Goal: Entertainment & Leisure: Consume media (video, audio)

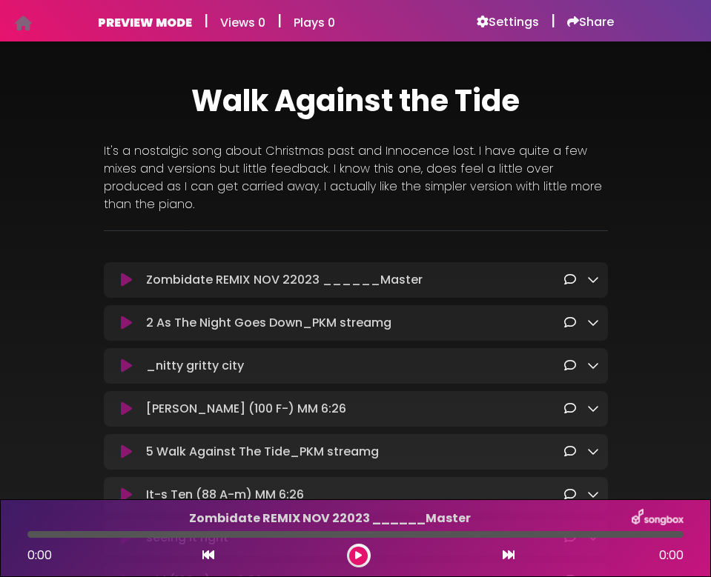
click at [25, 24] on icon at bounding box center [23, 23] width 17 height 1
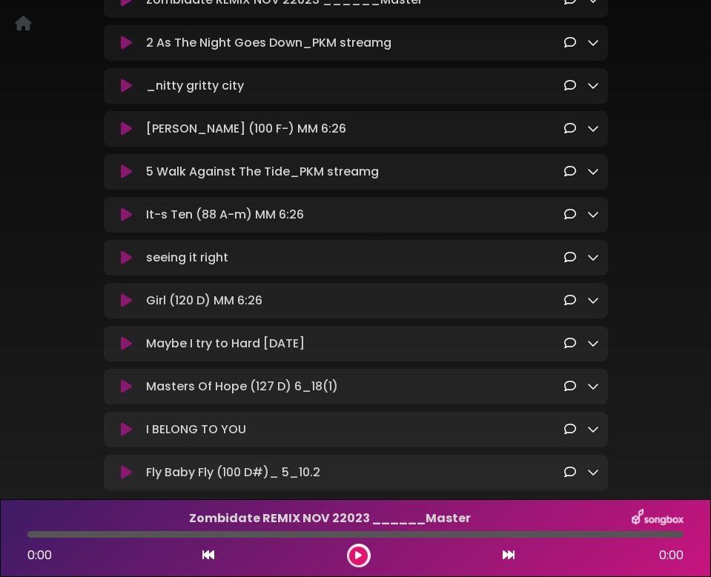
scroll to position [277, 0]
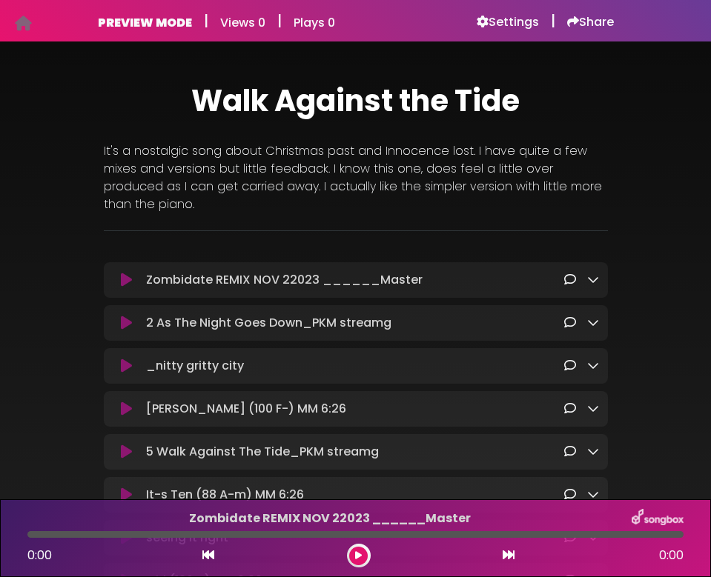
click at [27, 23] on icon at bounding box center [23, 23] width 17 height 1
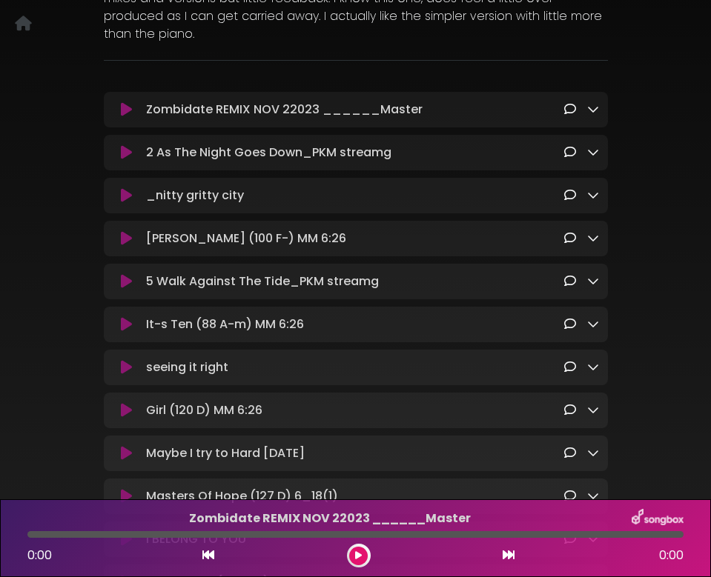
scroll to position [173, 0]
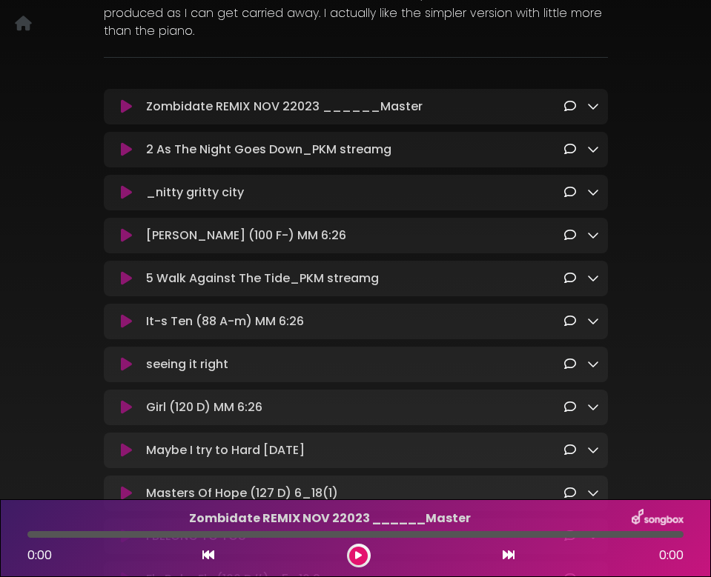
click at [130, 458] on icon at bounding box center [126, 450] width 11 height 15
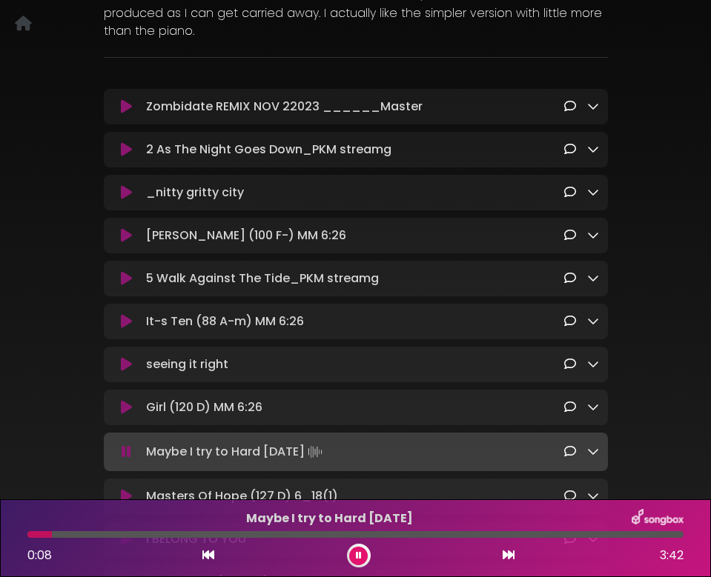
click at [113, 445] on button at bounding box center [127, 452] width 28 height 15
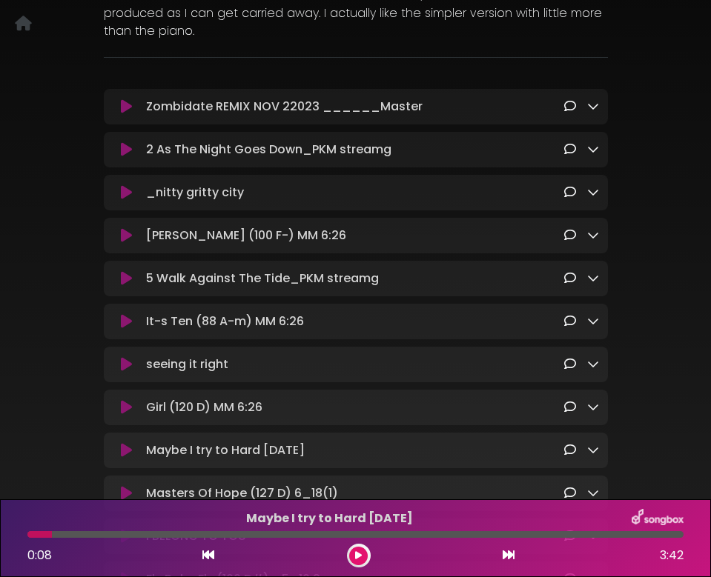
click at [179, 456] on p "Maybe I try to Hard 3-13-21 Loading Track..." at bounding box center [354, 451] width 417 height 18
click at [124, 458] on icon at bounding box center [126, 450] width 11 height 15
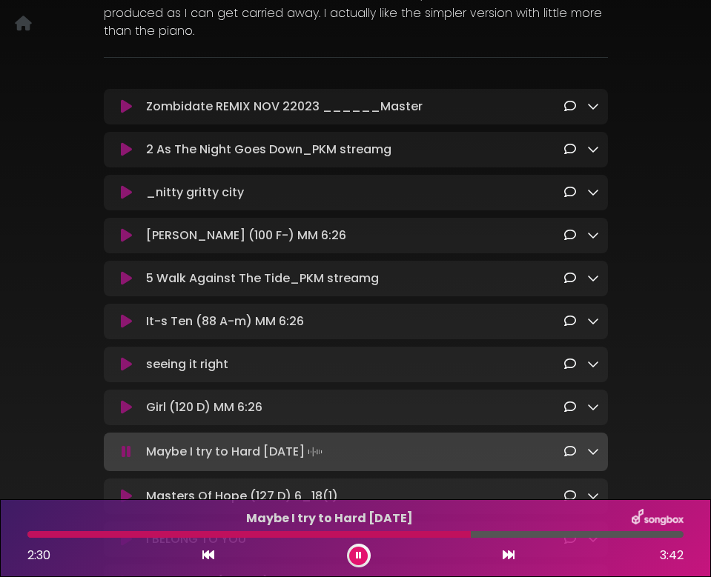
click at [129, 459] on icon at bounding box center [127, 452] width 10 height 15
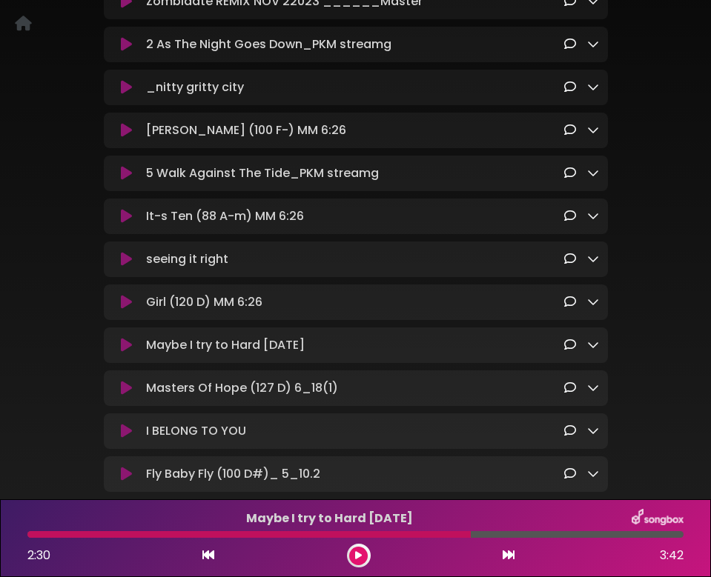
scroll to position [279, 0]
click at [127, 434] on icon at bounding box center [126, 430] width 11 height 15
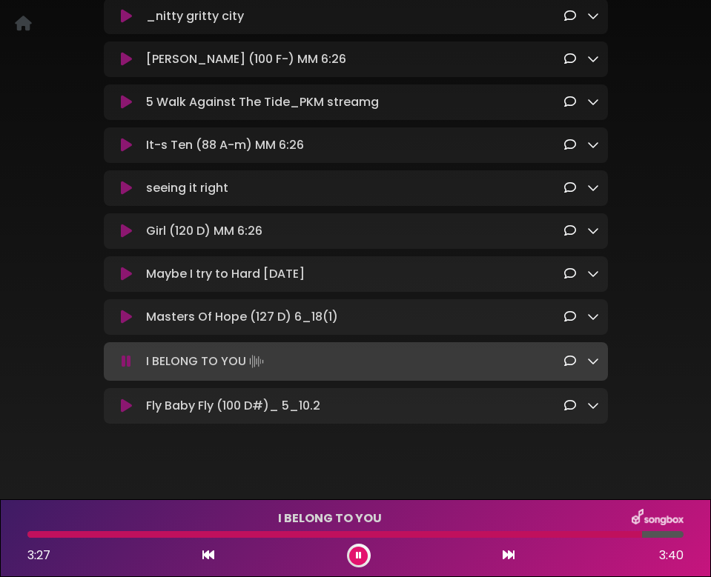
scroll to position [347, 0]
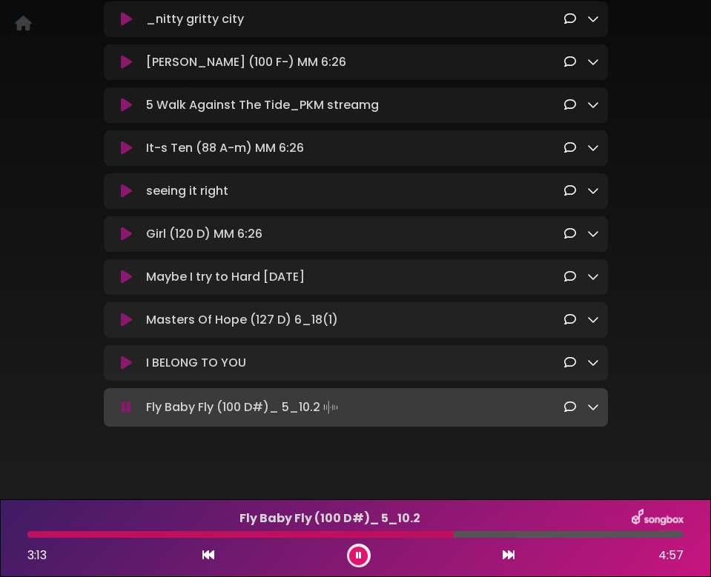
click at [127, 414] on icon at bounding box center [127, 407] width 10 height 15
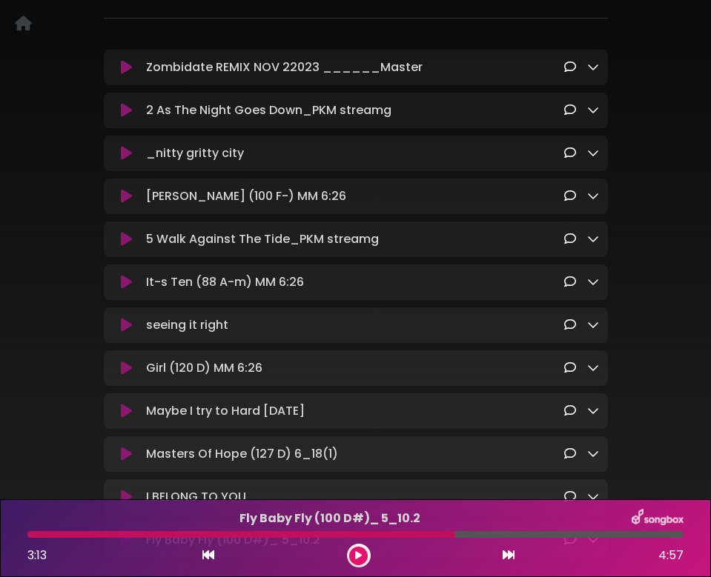
scroll to position [0, 0]
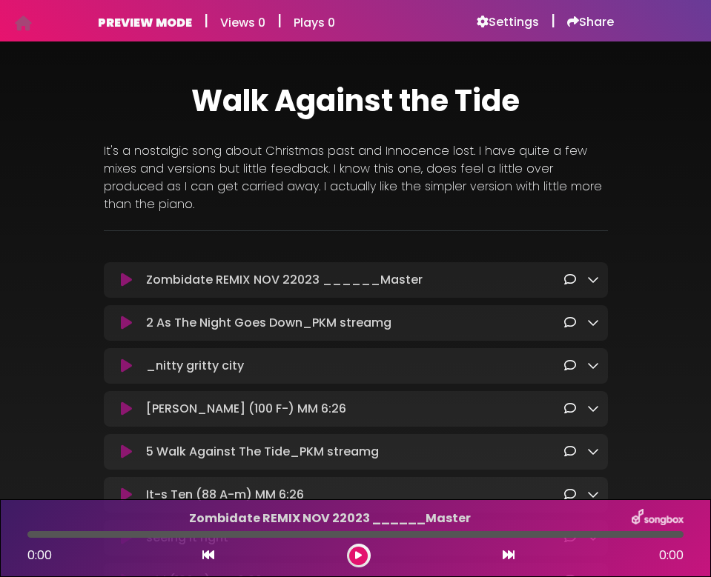
click at [129, 278] on icon at bounding box center [126, 280] width 11 height 15
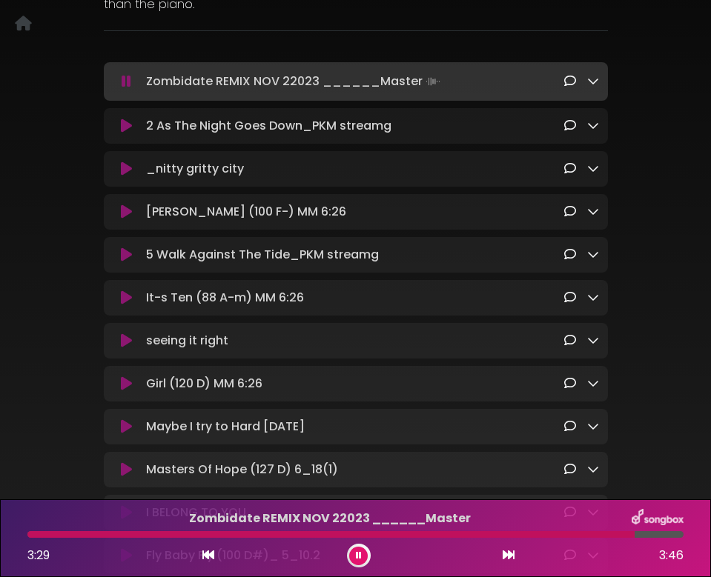
scroll to position [209, 0]
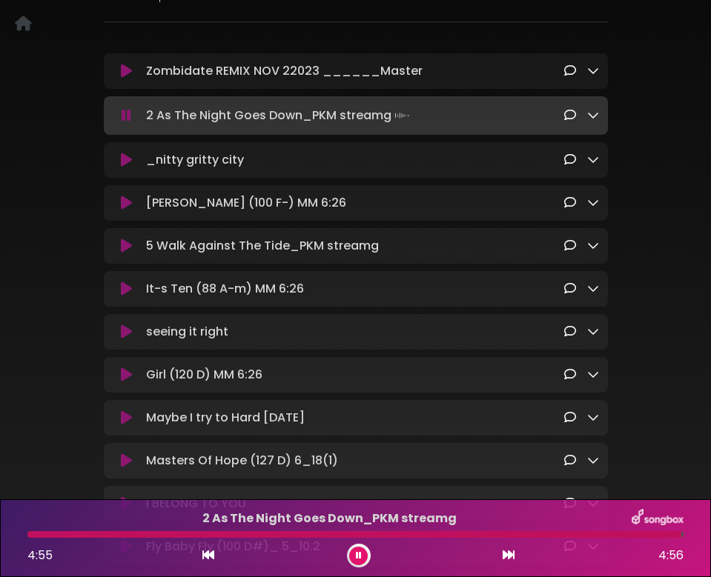
click at [113, 64] on button at bounding box center [127, 71] width 28 height 15
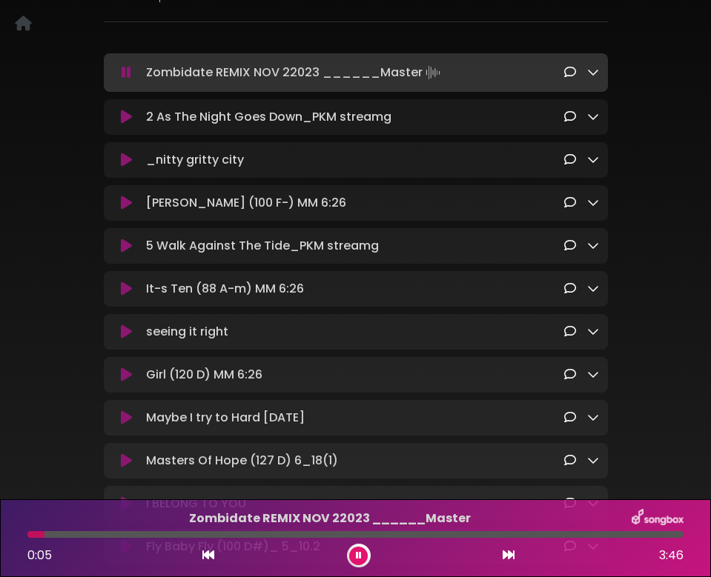
click at [179, 165] on p "_nitty gritty city Loading Track..." at bounding box center [354, 160] width 417 height 18
click at [125, 76] on icon at bounding box center [127, 72] width 10 height 15
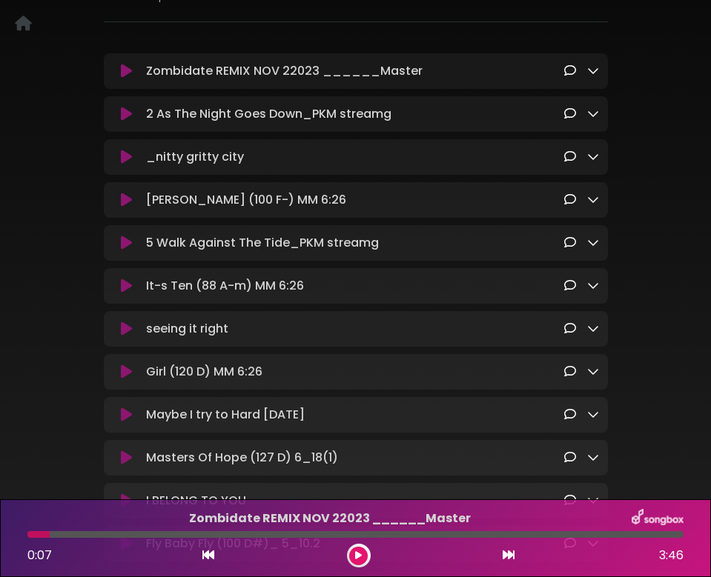
click at [123, 158] on icon at bounding box center [126, 157] width 11 height 15
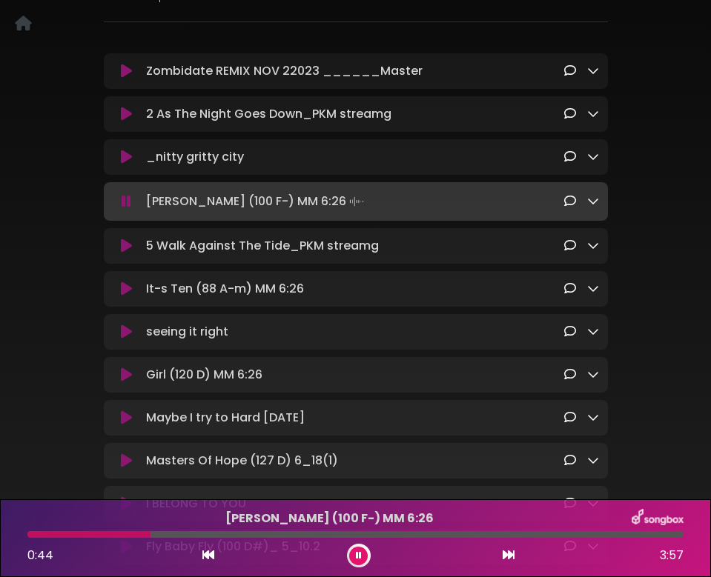
click at [119, 204] on button at bounding box center [127, 201] width 28 height 15
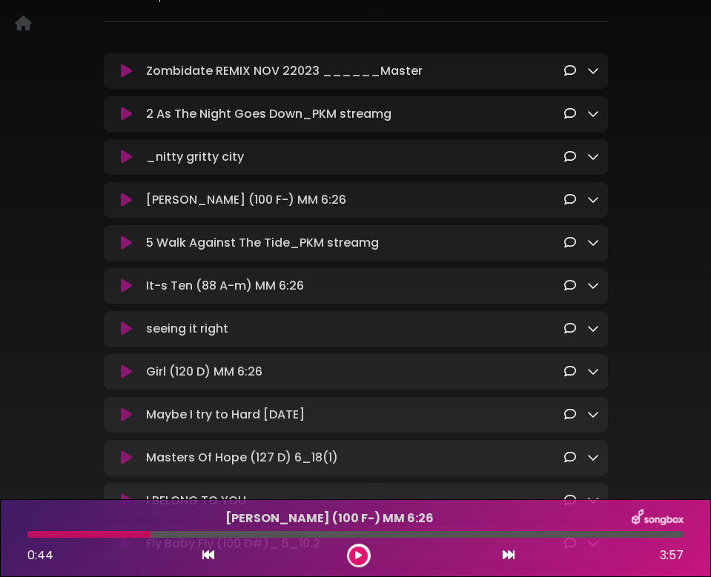
click at [119, 155] on button at bounding box center [127, 157] width 28 height 15
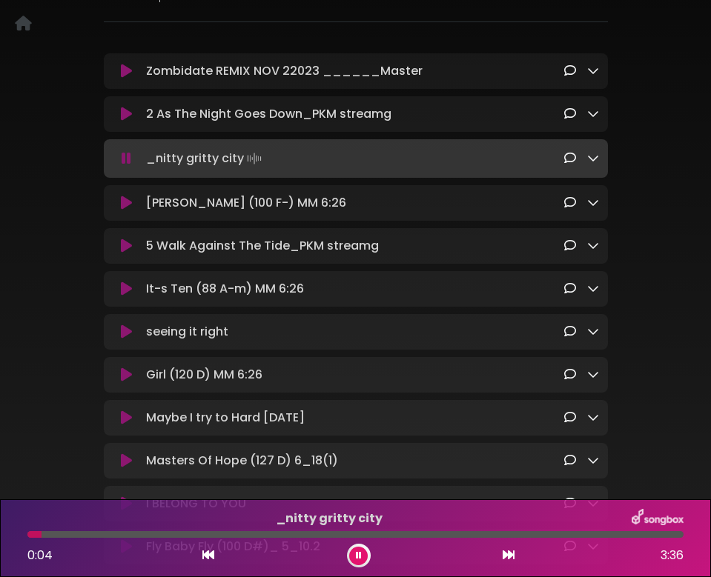
click at [113, 151] on button at bounding box center [127, 158] width 28 height 15
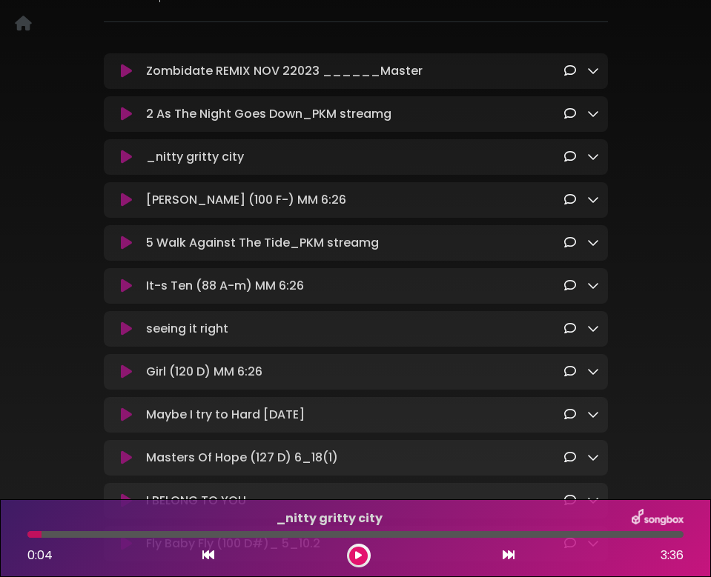
click at [113, 150] on button at bounding box center [127, 157] width 28 height 15
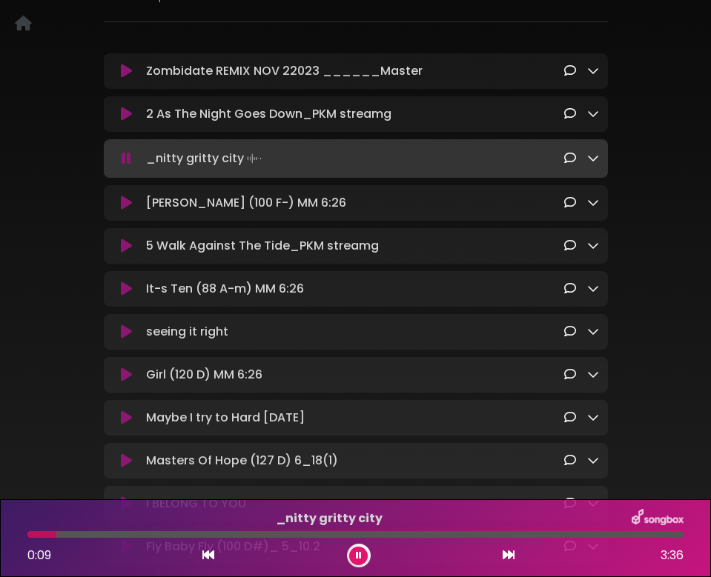
click at [113, 151] on button at bounding box center [127, 158] width 28 height 15
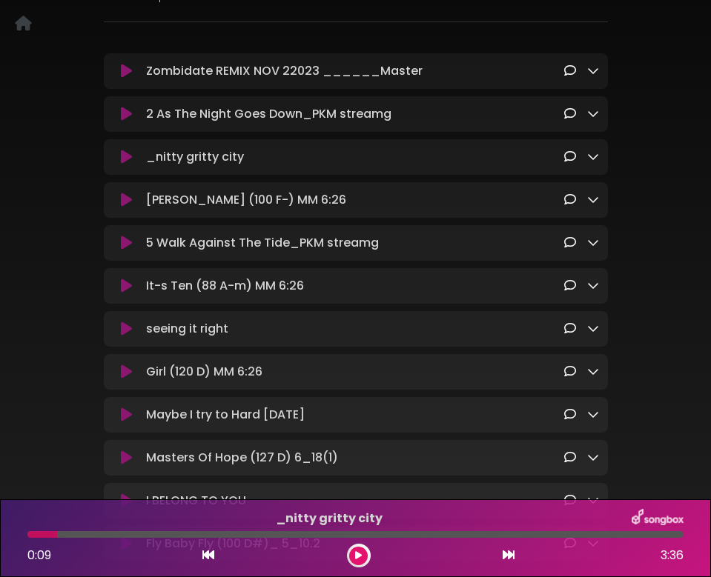
click at [121, 157] on icon at bounding box center [126, 157] width 11 height 15
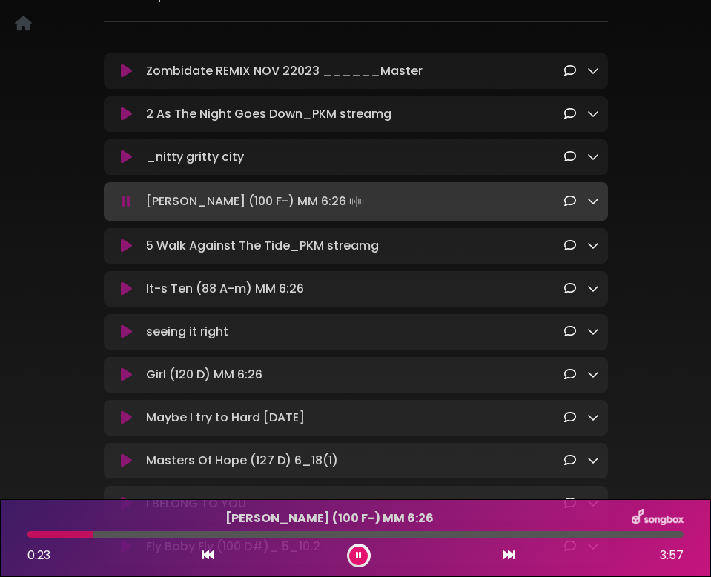
click at [130, 205] on icon at bounding box center [127, 201] width 10 height 15
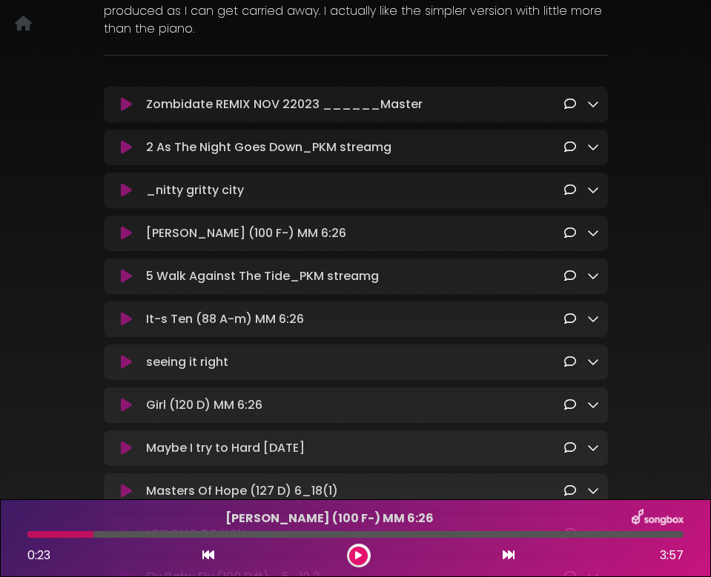
scroll to position [179, 0]
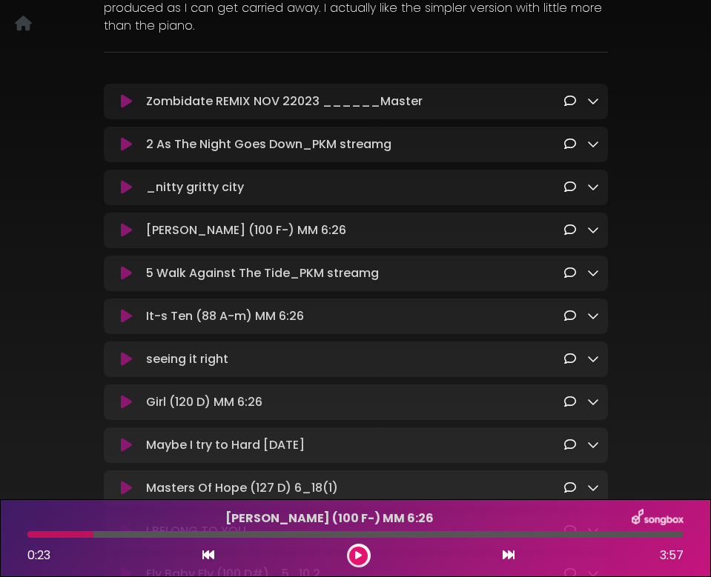
click at [587, 233] on icon at bounding box center [593, 230] width 12 height 12
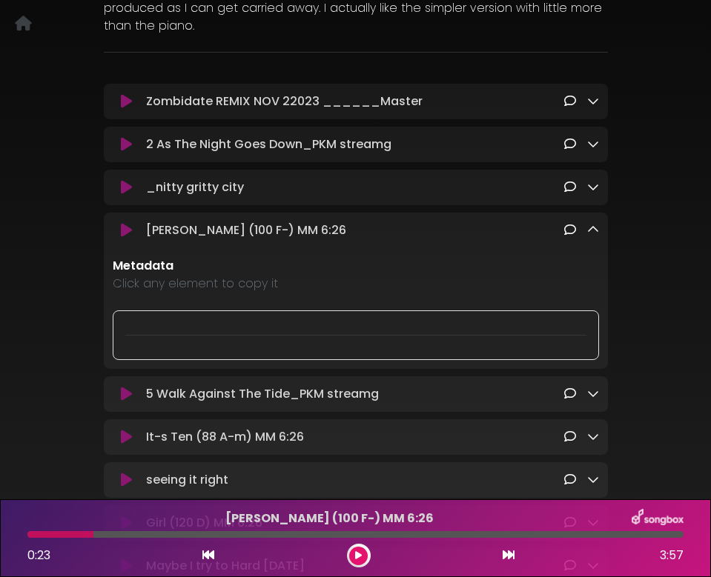
click at [587, 233] on icon at bounding box center [593, 230] width 12 height 12
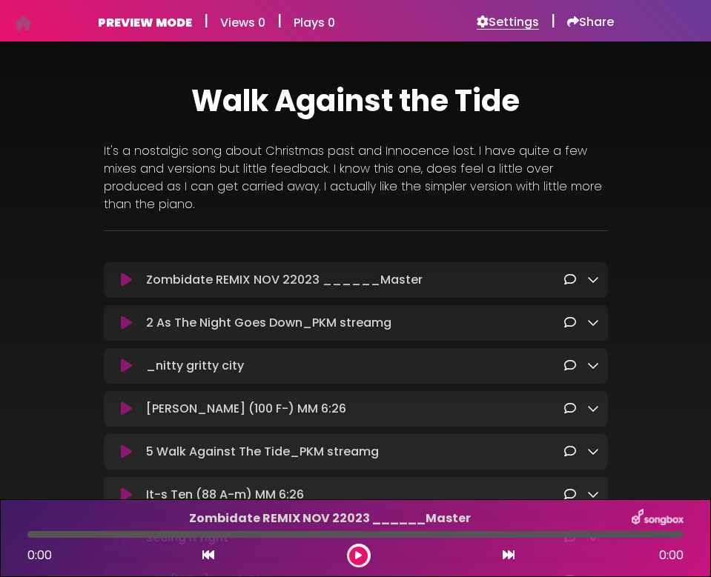
click at [487, 27] on h6 "Settings" at bounding box center [507, 22] width 62 height 15
click at [505, 23] on h6 "Settings" at bounding box center [507, 22] width 62 height 15
